Goal: Task Accomplishment & Management: Manage account settings

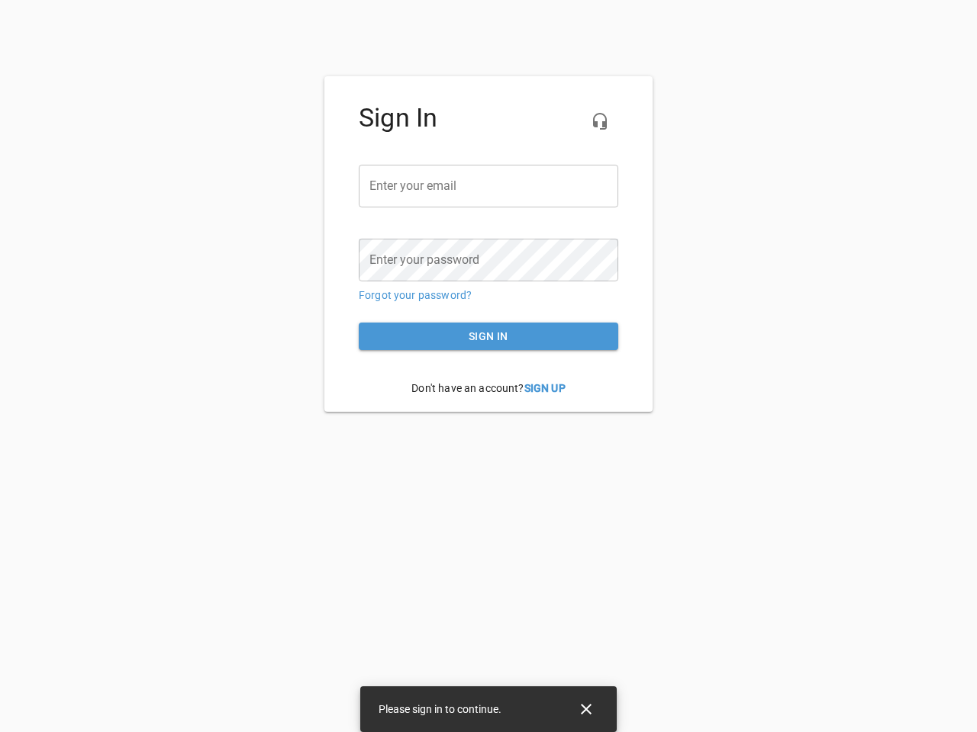
click at [600, 121] on icon "button" at bounding box center [600, 121] width 18 height 18
click at [488, 186] on input "email" at bounding box center [488, 186] width 259 height 43
click at [586, 710] on icon "Close" at bounding box center [586, 709] width 11 height 11
